Goal: Navigation & Orientation: Find specific page/section

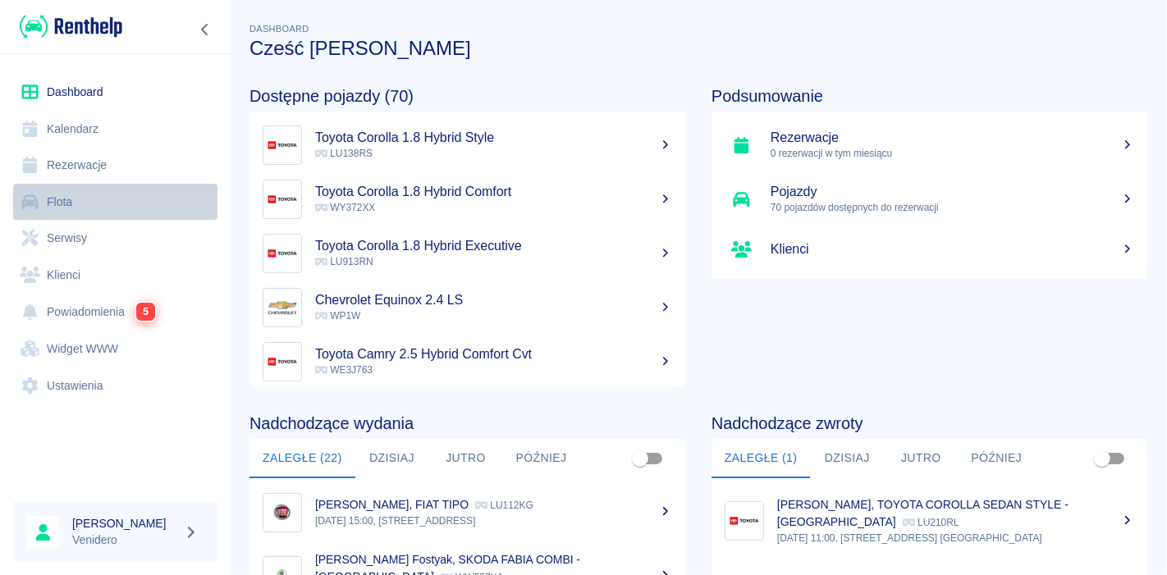
click at [64, 203] on link "Flota" at bounding box center [115, 202] width 204 height 37
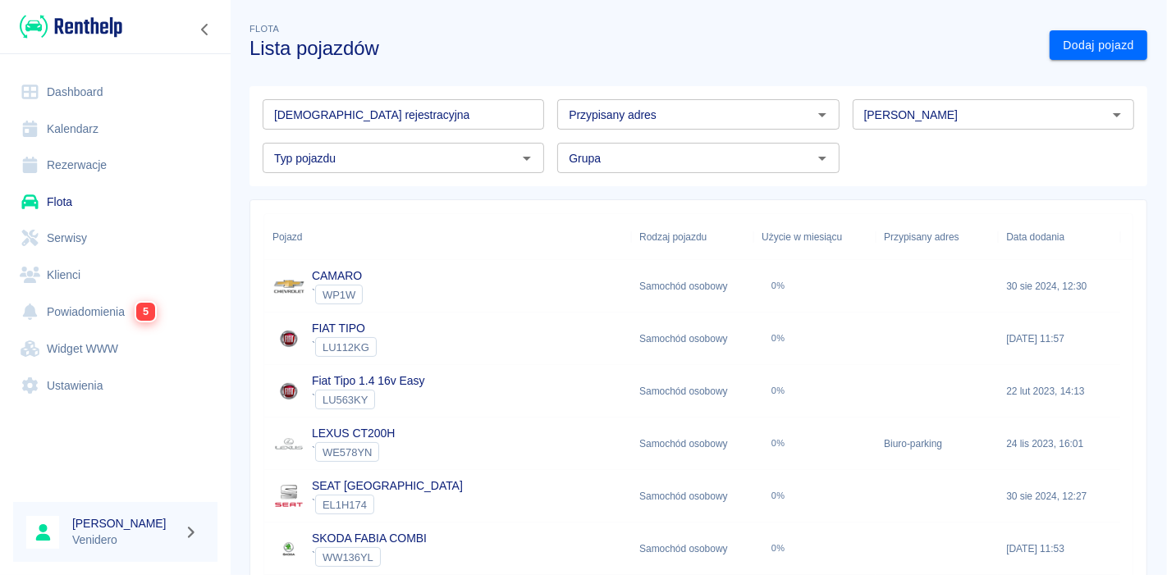
click at [381, 119] on input "[DEMOGRAPHIC_DATA] rejestracyjna" at bounding box center [403, 114] width 281 height 30
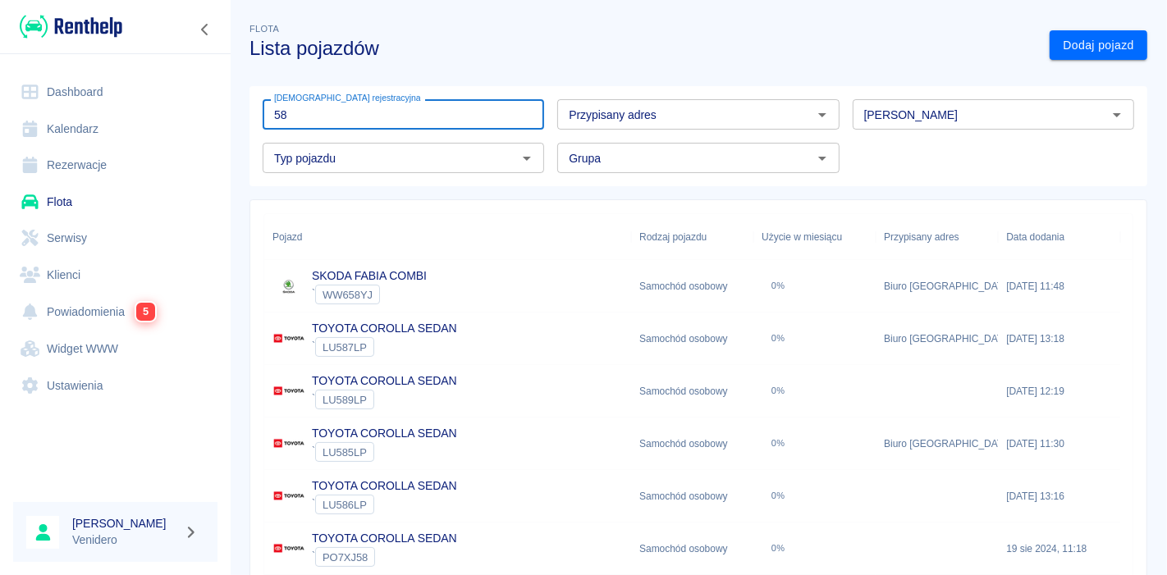
type input "5"
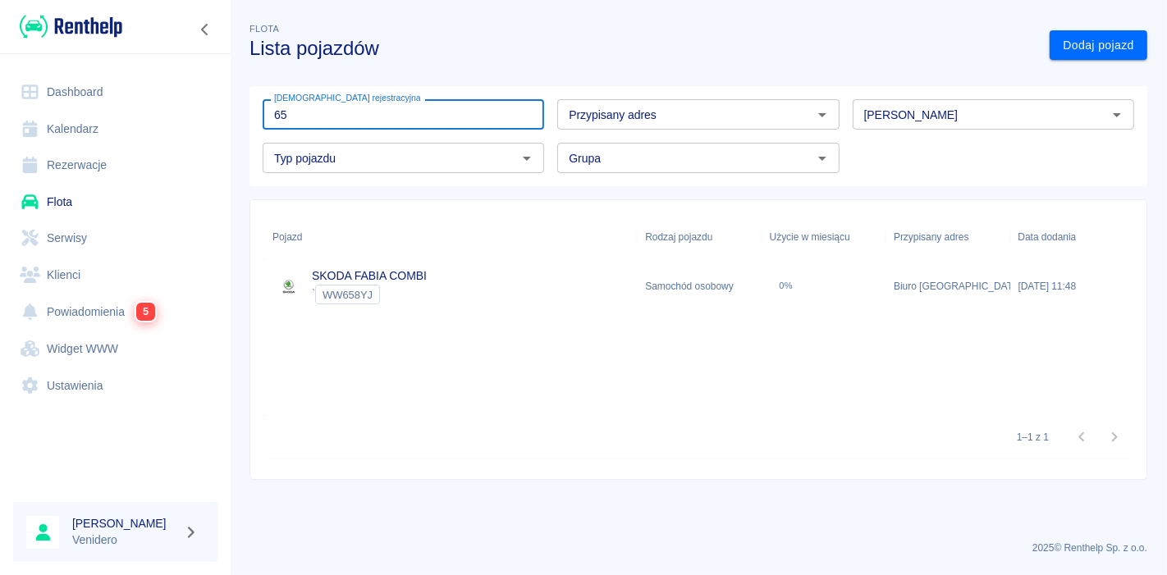
type input "6"
type input "567"
click at [419, 269] on link "SKODA FABIA HATCHBACK" at bounding box center [385, 275] width 147 height 13
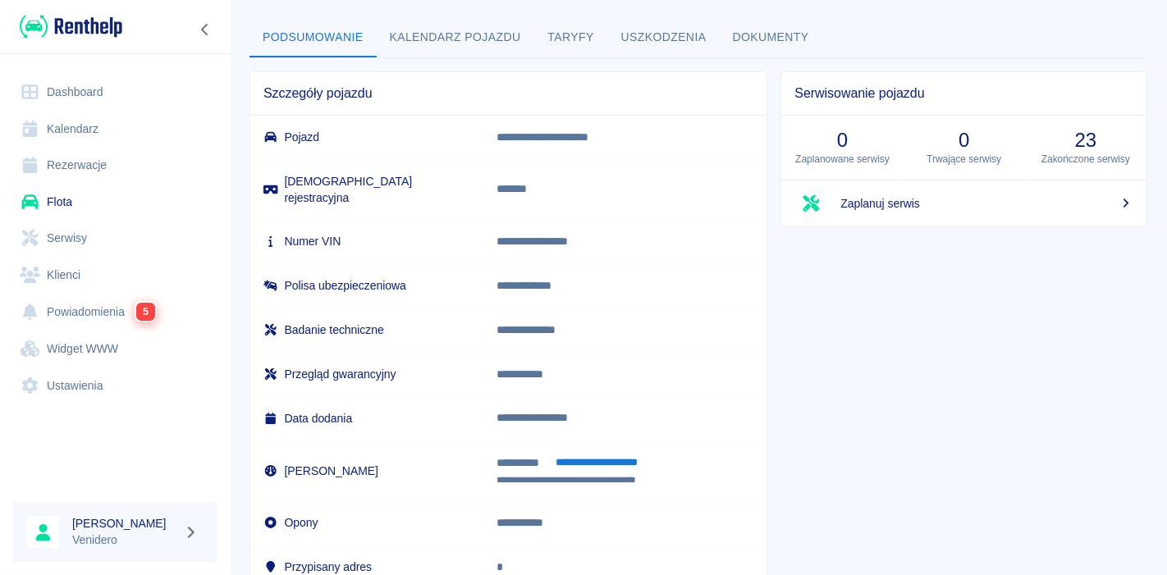
scroll to position [54, 0]
